Goal: Information Seeking & Learning: Compare options

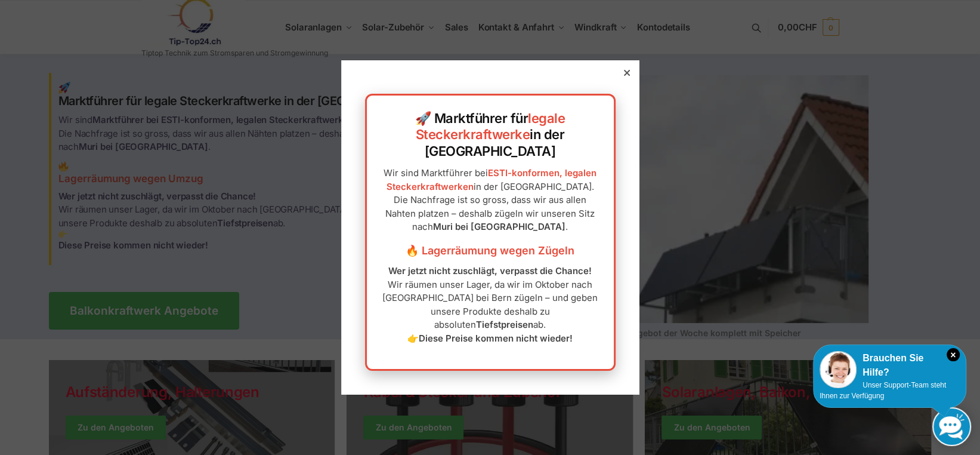
click at [623, 76] on icon at bounding box center [626, 73] width 6 height 6
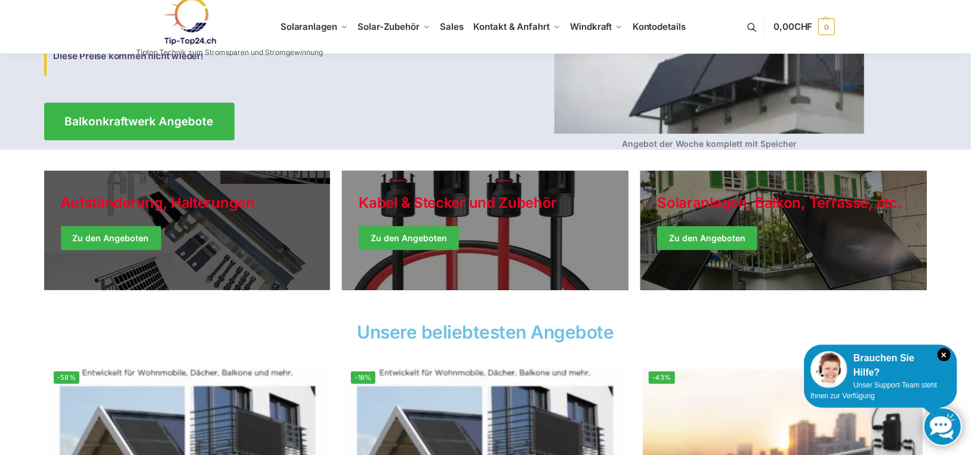
scroll to position [119, 0]
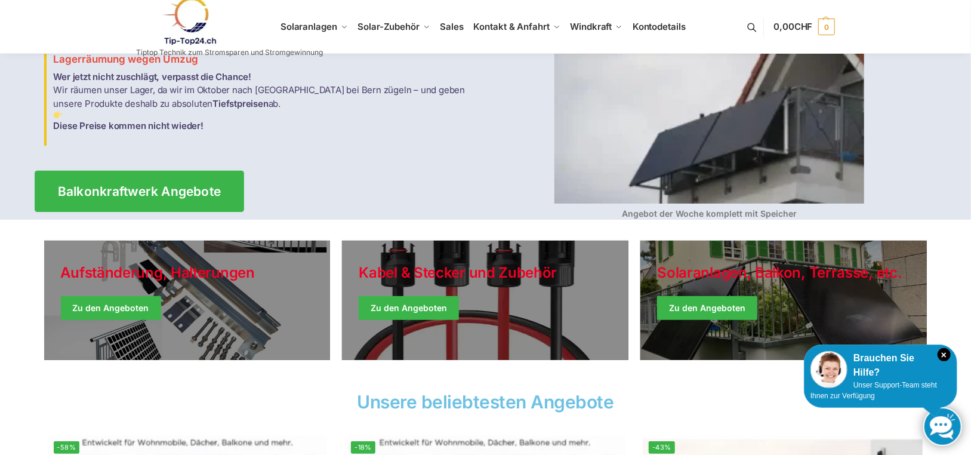
click at [160, 190] on span "Balkonkraftwerk Angebote" at bounding box center [138, 191] width 163 height 13
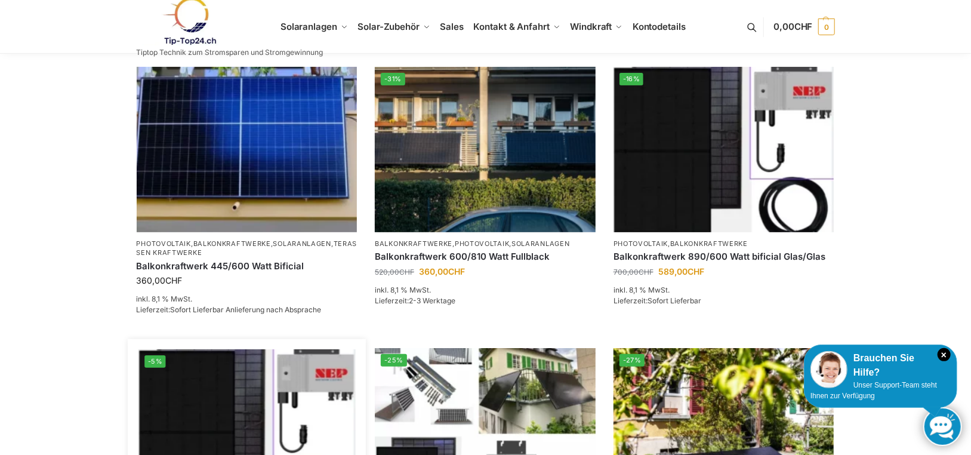
scroll to position [186, 0]
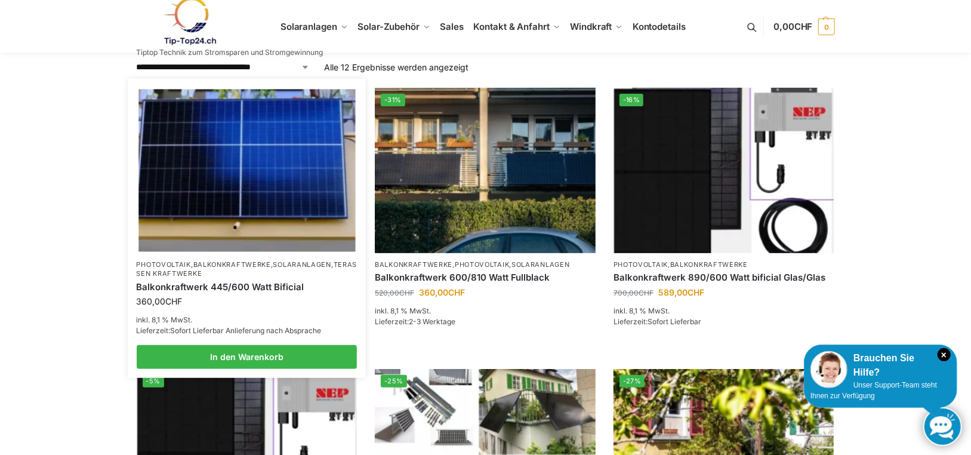
click at [275, 207] on img at bounding box center [246, 170] width 217 height 162
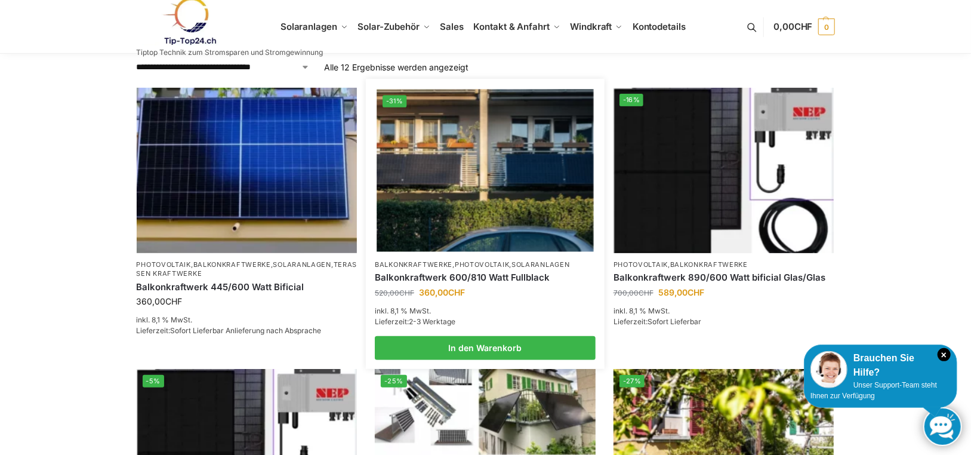
click at [461, 197] on img at bounding box center [484, 170] width 217 height 162
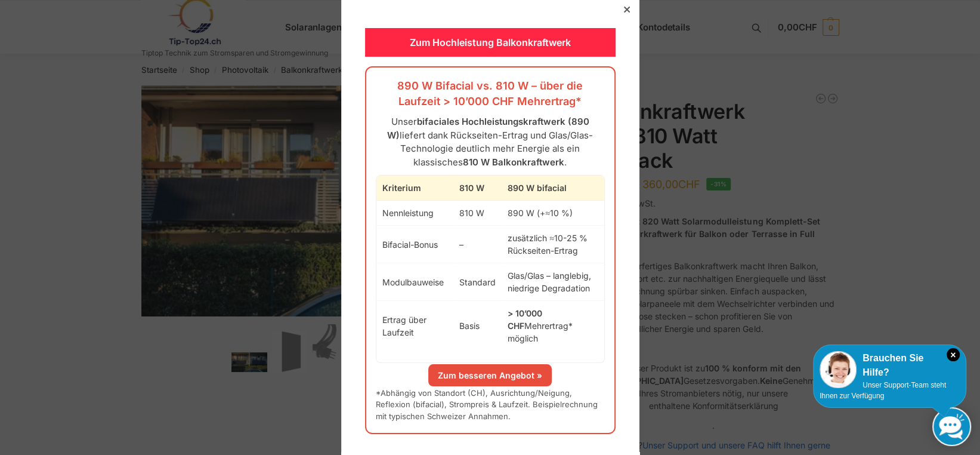
click at [475, 368] on link "Zum besseren Angebot »" at bounding box center [489, 375] width 123 height 22
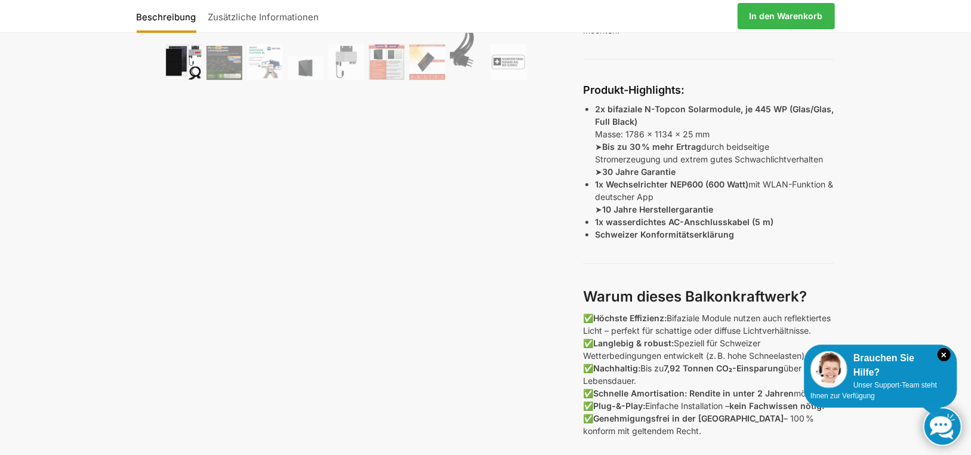
scroll to position [418, 0]
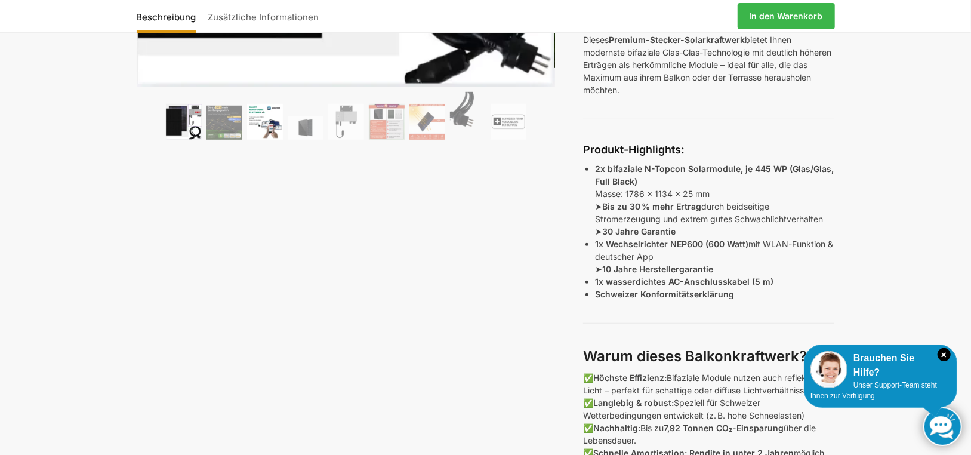
click at [267, 123] on img at bounding box center [265, 122] width 36 height 36
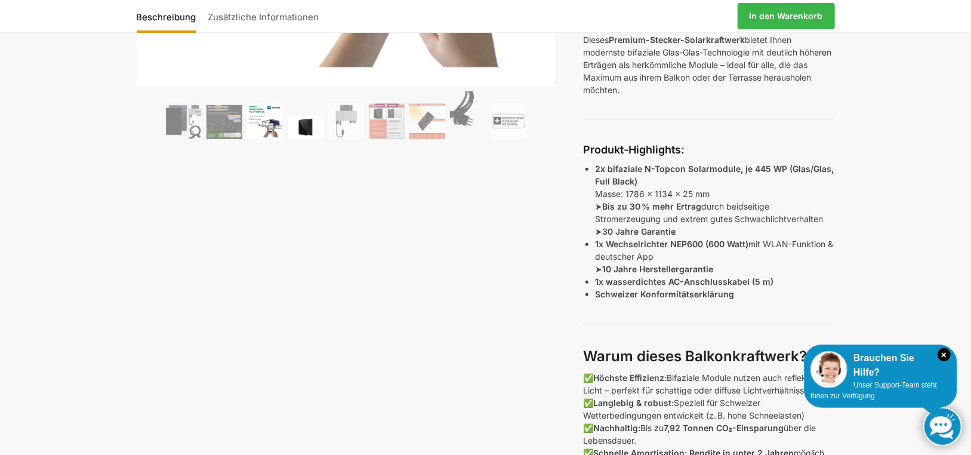
click at [305, 121] on img at bounding box center [306, 127] width 36 height 24
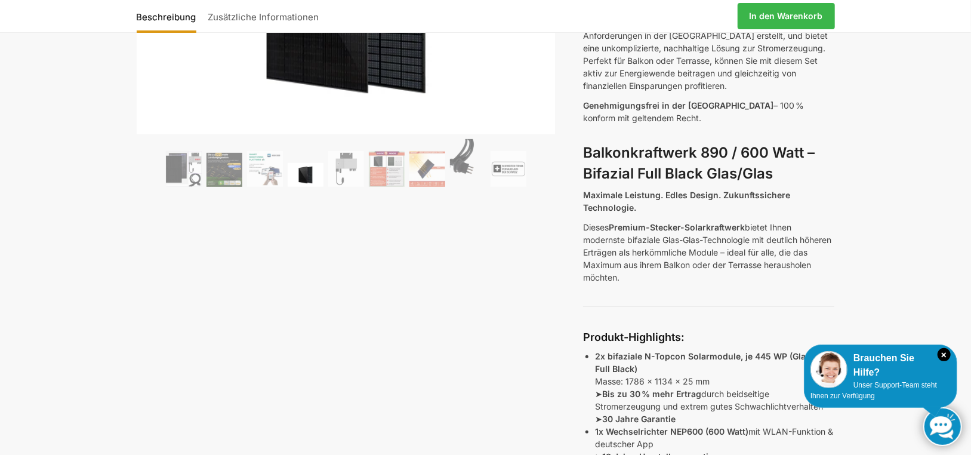
scroll to position [179, 0]
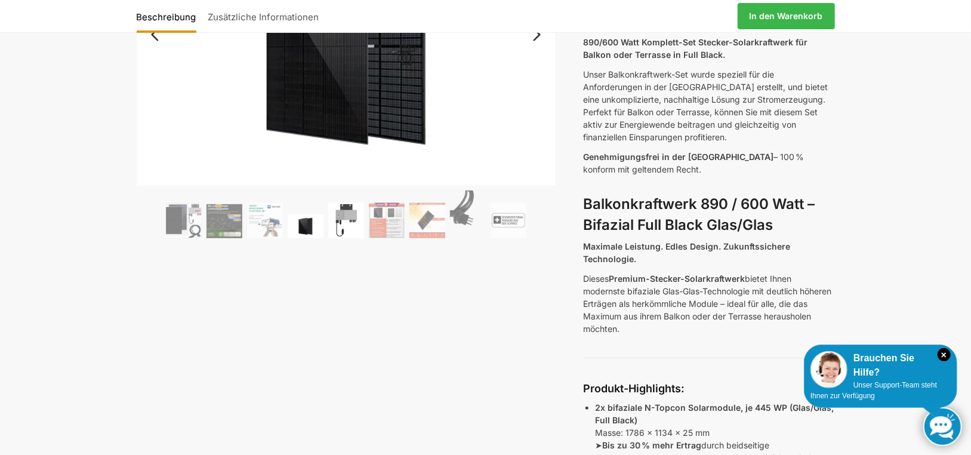
click at [347, 221] on img at bounding box center [346, 220] width 36 height 36
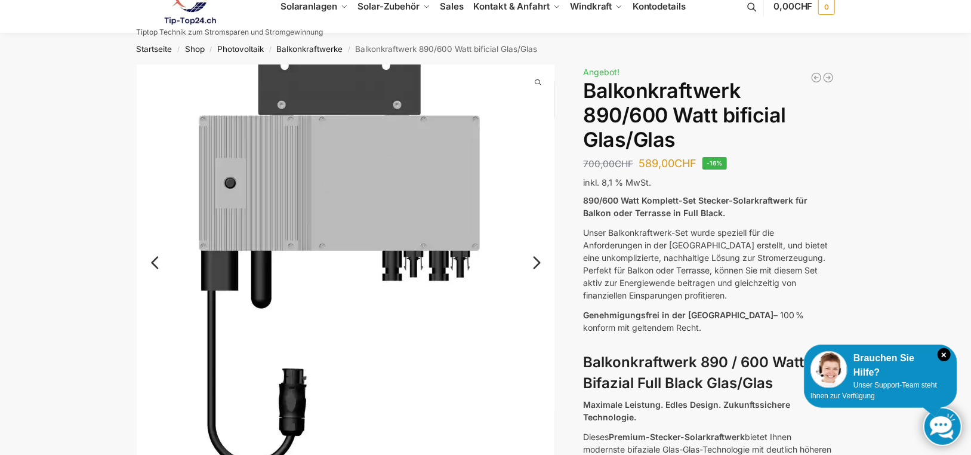
scroll to position [0, 0]
